Goal: Transaction & Acquisition: Subscribe to service/newsletter

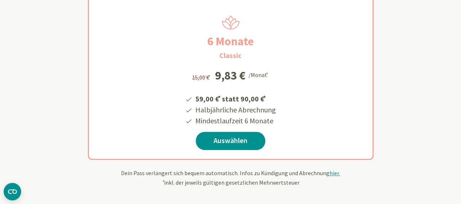
scroll to position [146, 0]
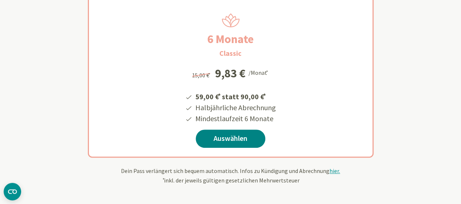
click at [233, 138] on link "Auswählen" at bounding box center [231, 138] width 70 height 18
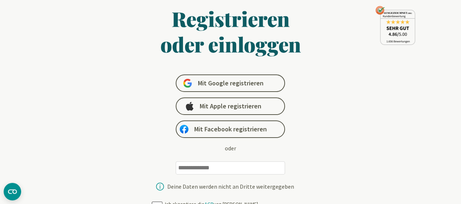
scroll to position [109, 0]
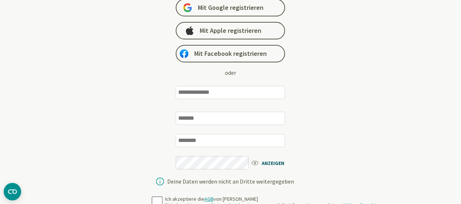
click at [192, 92] on input "email" at bounding box center [230, 92] width 109 height 13
type input "**********"
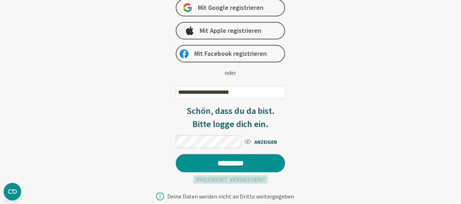
click at [243, 179] on link "Passwort vergessen?" at bounding box center [230, 179] width 74 height 8
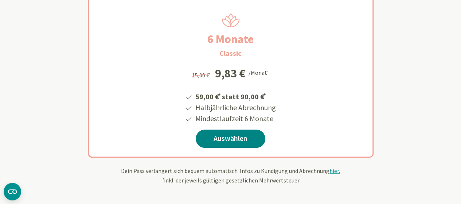
click at [235, 137] on link "Auswählen" at bounding box center [231, 138] width 70 height 18
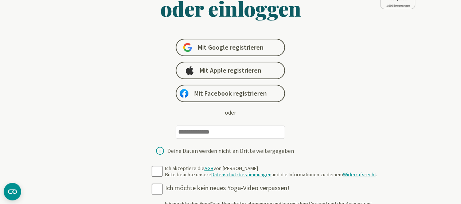
scroll to position [109, 0]
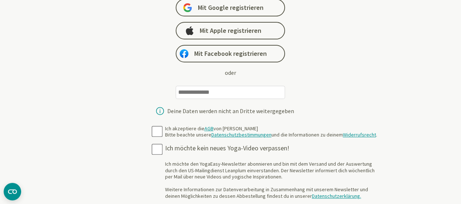
click at [205, 92] on input "email" at bounding box center [230, 92] width 109 height 13
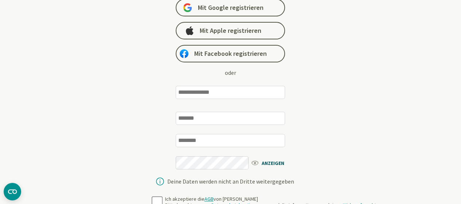
type input "**********"
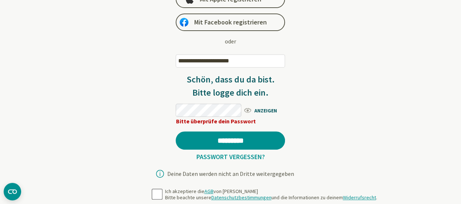
scroll to position [135, 0]
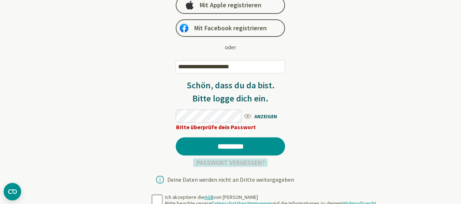
click at [237, 161] on link "Passwort vergessen?" at bounding box center [230, 162] width 74 height 8
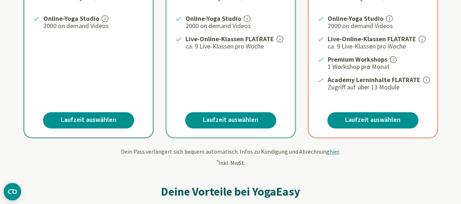
scroll to position [219, 0]
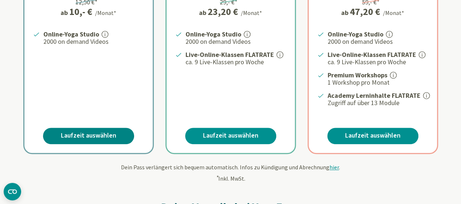
click at [91, 135] on link "Laufzeit auswählen" at bounding box center [88, 136] width 91 height 16
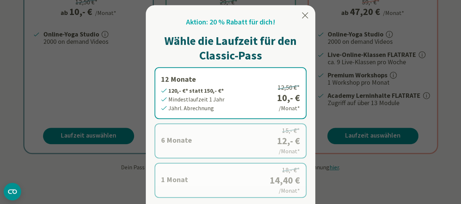
click at [304, 15] on icon at bounding box center [305, 15] width 6 height 6
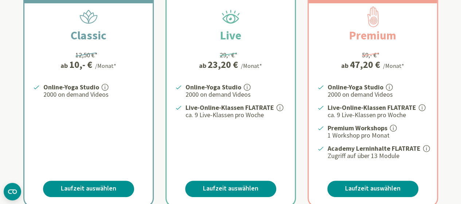
scroll to position [0, 0]
